Goal: Task Accomplishment & Management: Manage account settings

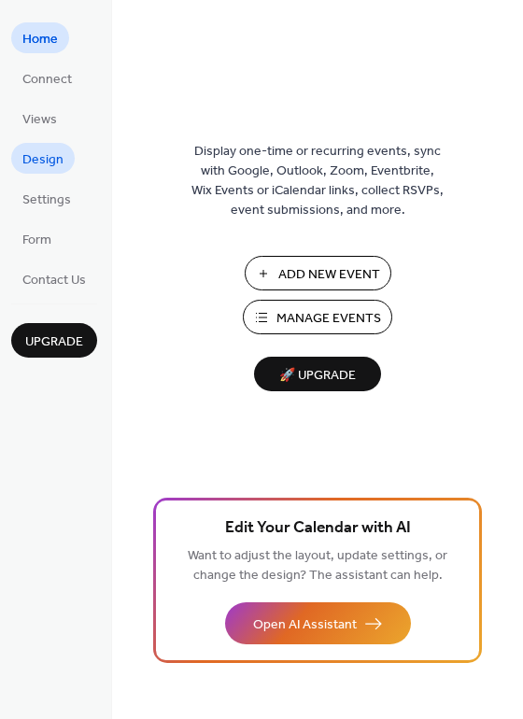
click at [40, 160] on span "Design" at bounding box center [42, 160] width 41 height 20
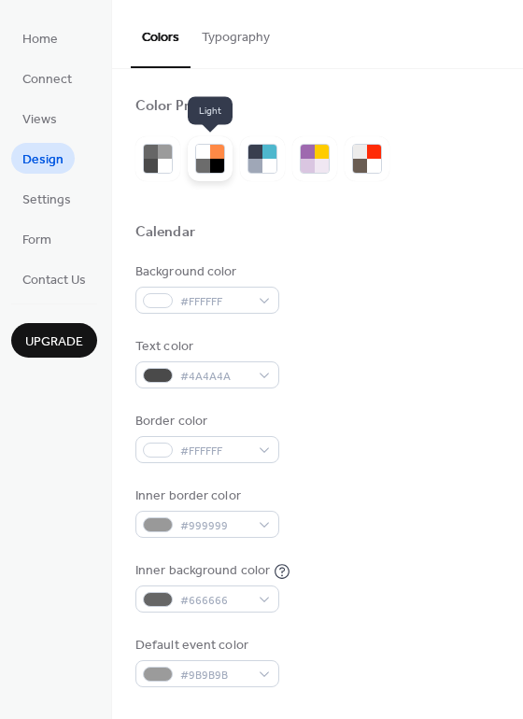
click at [211, 175] on div at bounding box center [210, 158] width 45 height 45
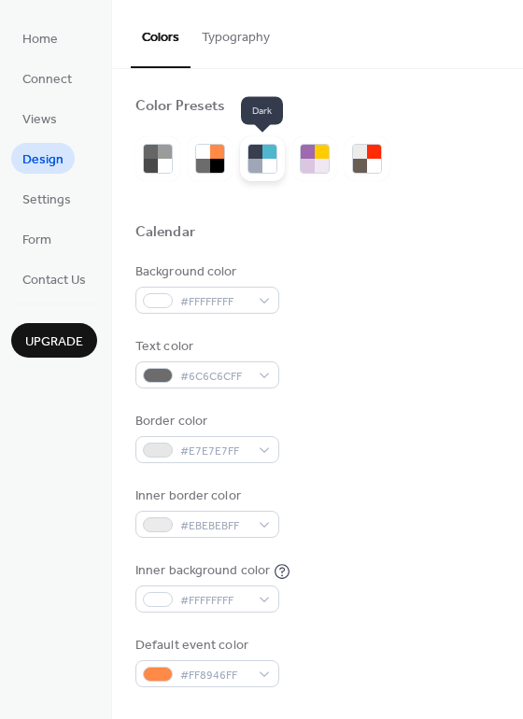
click at [251, 168] on div at bounding box center [255, 166] width 14 height 14
click at [329, 160] on div at bounding box center [322, 166] width 14 height 14
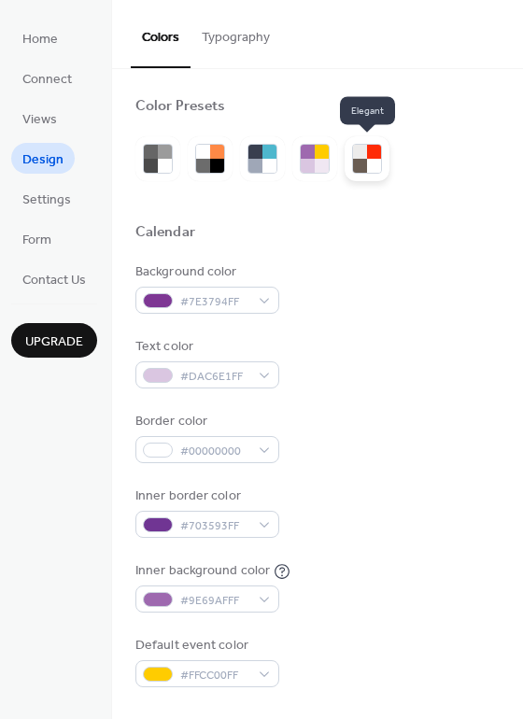
click at [377, 150] on div at bounding box center [374, 152] width 14 height 14
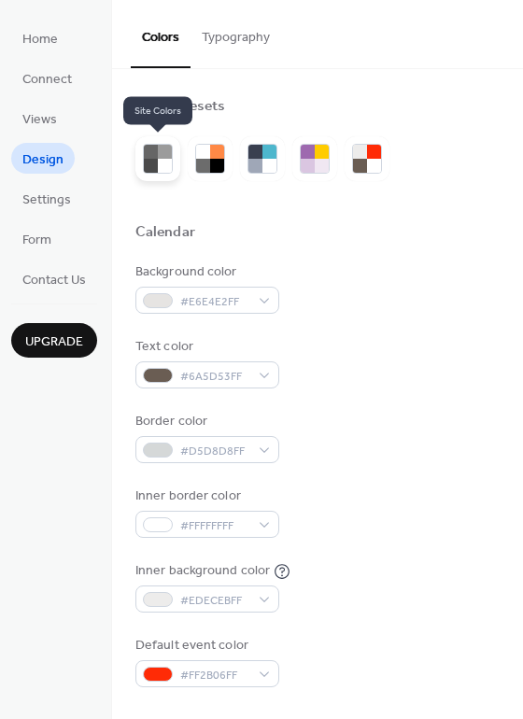
click at [164, 158] on div at bounding box center [165, 152] width 14 height 14
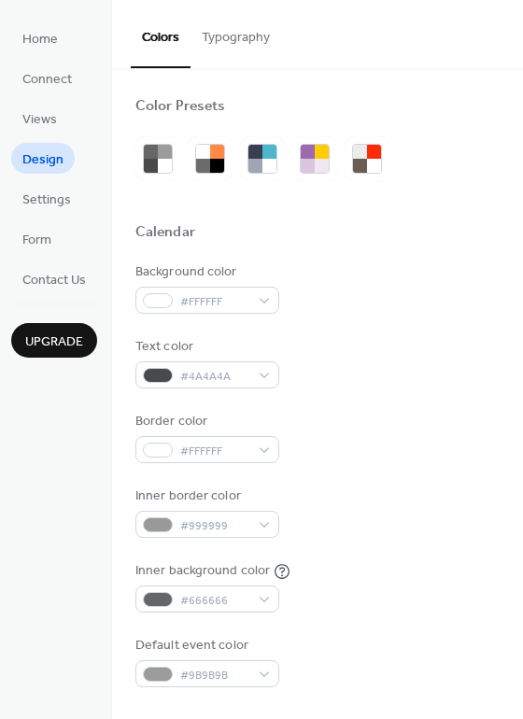
click at [235, 40] on button "Typography" at bounding box center [235, 33] width 91 height 66
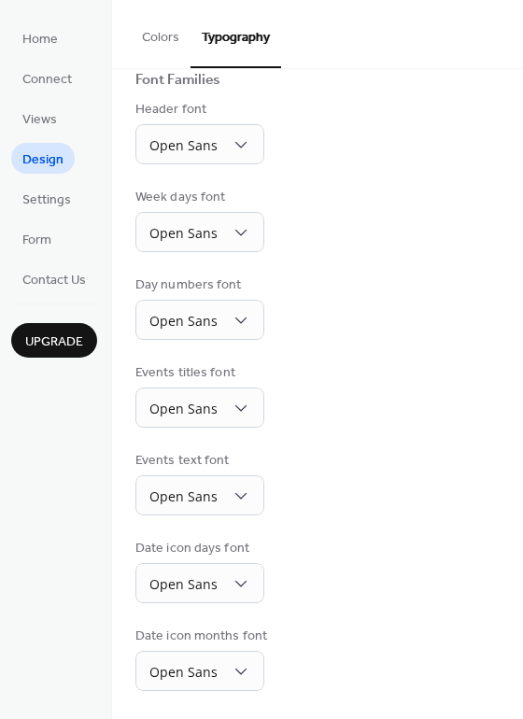
scroll to position [142, 0]
click at [50, 119] on span "Views" at bounding box center [39, 120] width 35 height 20
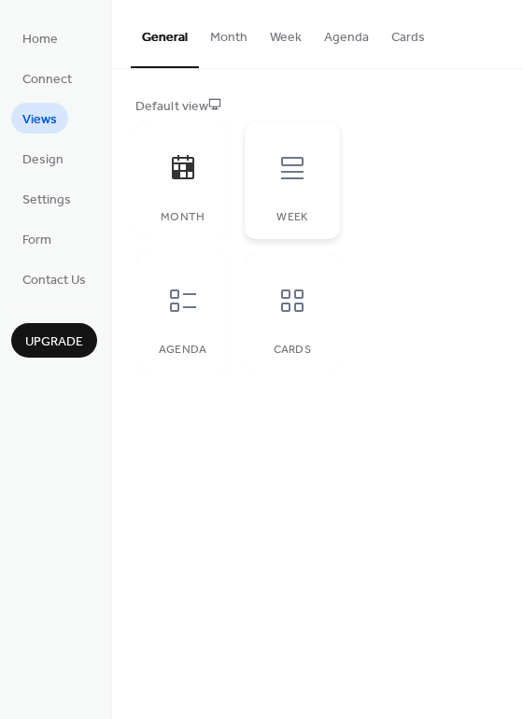
click at [285, 205] on div "Week" at bounding box center [292, 180] width 94 height 118
click at [210, 313] on div at bounding box center [183, 301] width 56 height 56
click at [290, 305] on icon at bounding box center [292, 301] width 30 height 30
